Goal: Navigation & Orientation: Find specific page/section

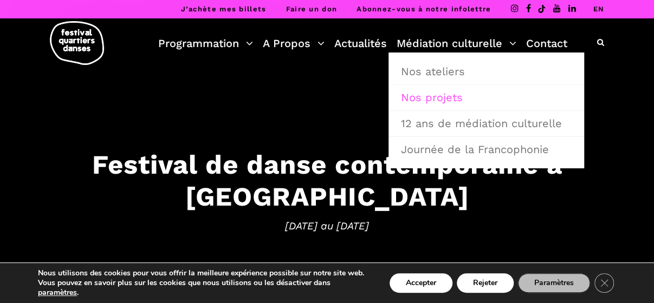
click at [438, 96] on link "Nos projets" at bounding box center [486, 97] width 184 height 25
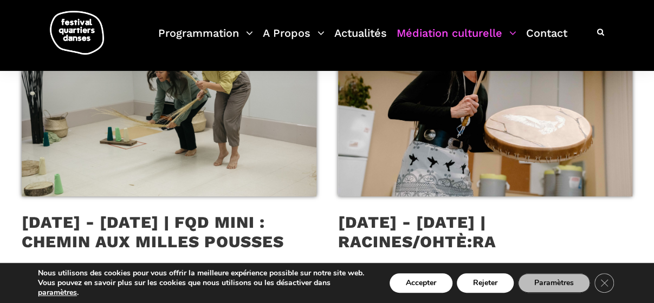
scroll to position [354, 0]
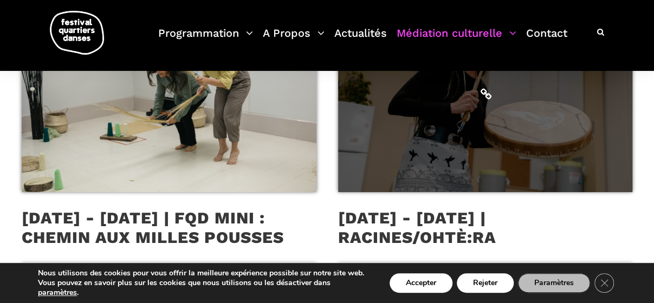
click at [540, 116] on span at bounding box center [485, 94] width 295 height 196
